Goal: Information Seeking & Learning: Learn about a topic

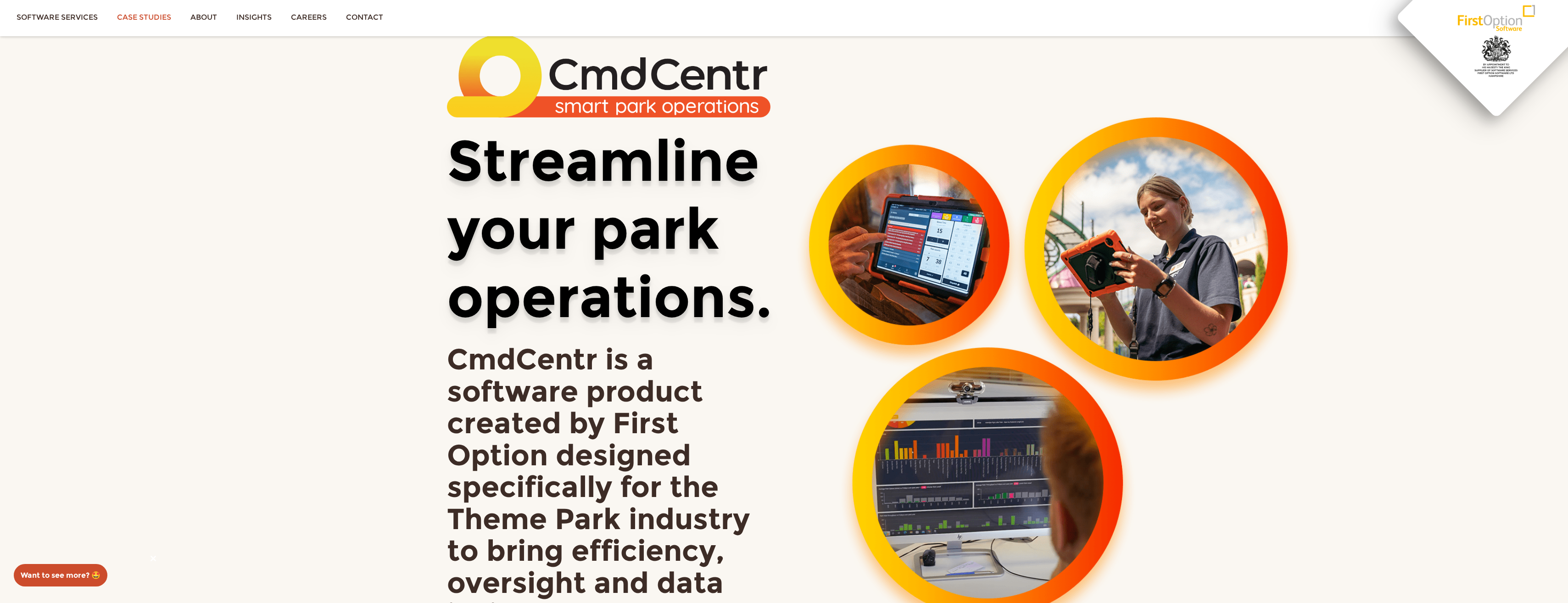
drag, startPoint x: 128, startPoint y: 17, endPoint x: 149, endPoint y: 27, distance: 23.3
click at [128, 17] on link "Case studies" at bounding box center [144, 17] width 74 height 35
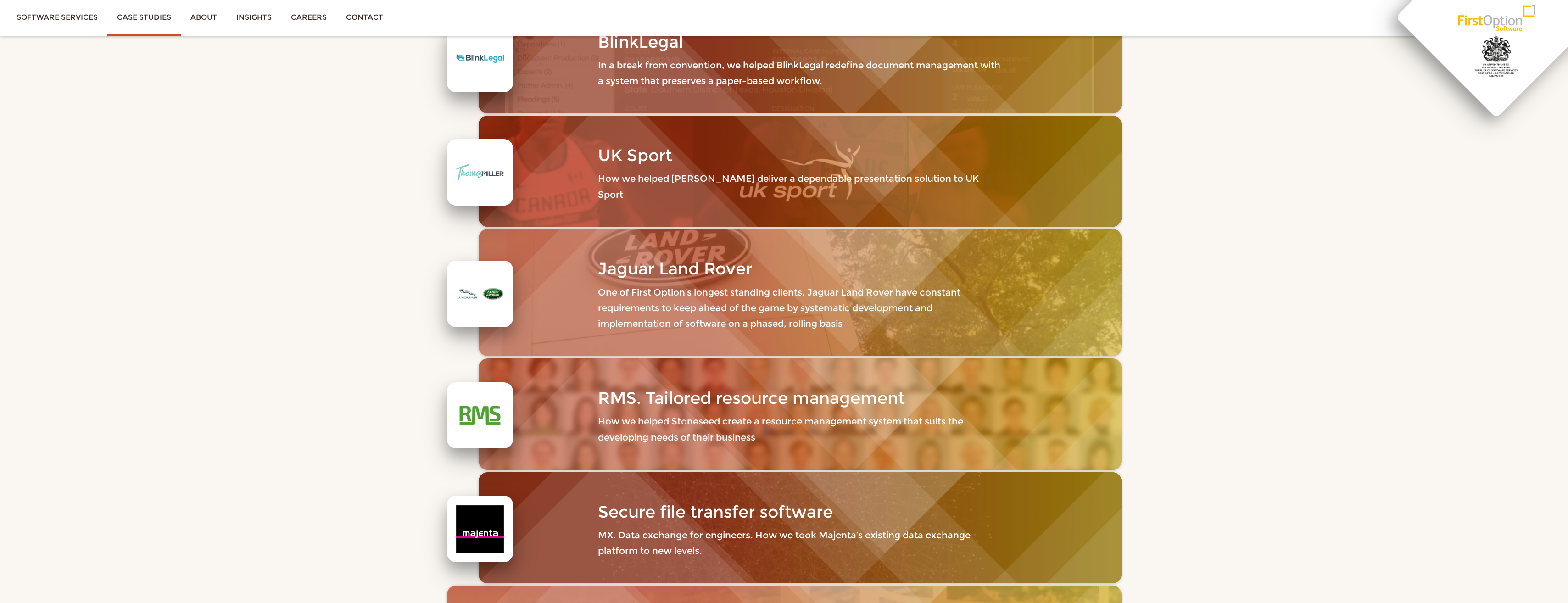
scroll to position [735, 0]
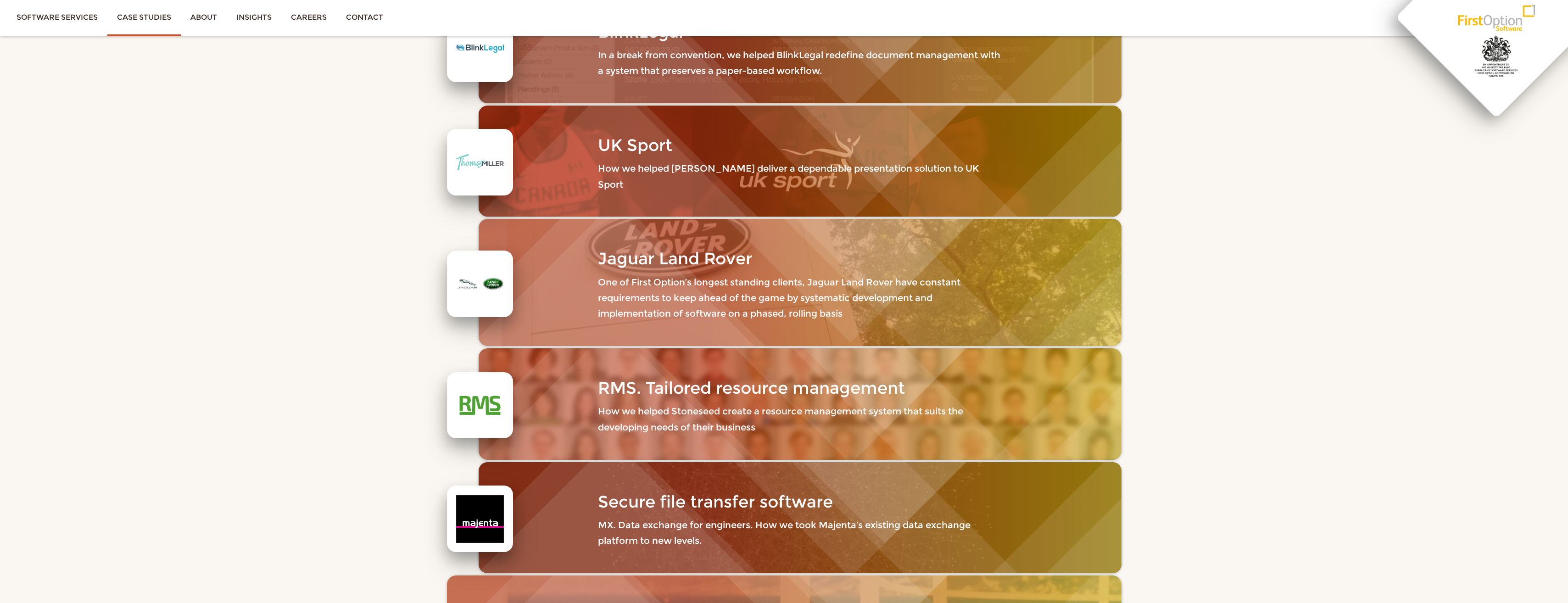
click at [666, 275] on p "One of First Option’s longest standing clients, Jaguar Land Rover have constant…" at bounding box center [799, 298] width 404 height 47
